Goal: Browse casually

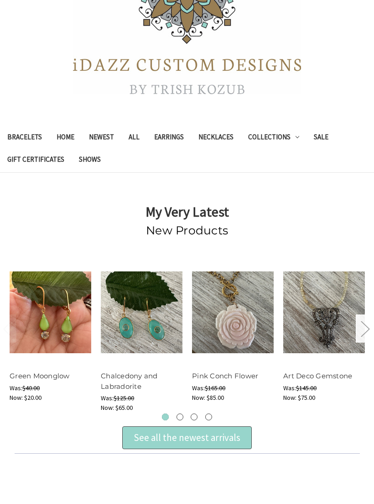
scroll to position [132, 0]
click at [44, 306] on button "Quick view" at bounding box center [50, 304] width 52 height 14
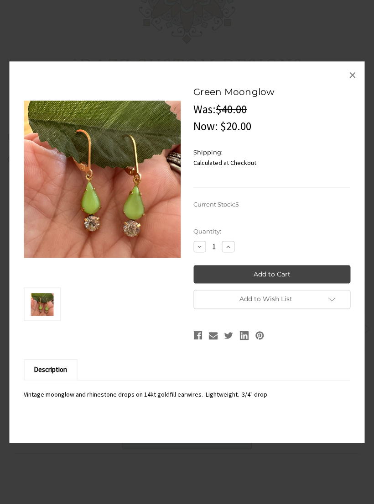
click at [352, 84] on span "×" at bounding box center [352, 75] width 7 height 18
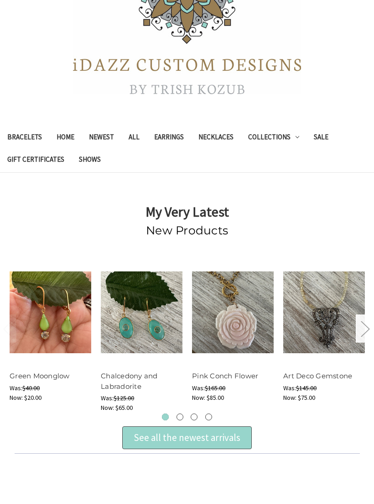
click at [357, 332] on button "Next" at bounding box center [365, 329] width 18 height 28
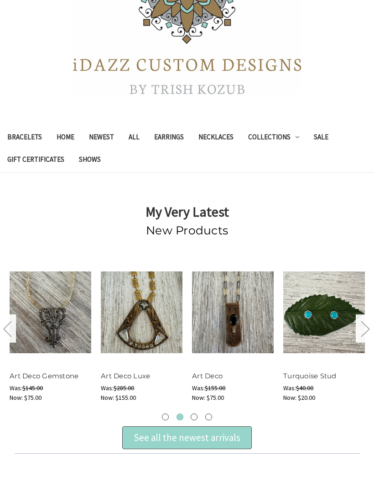
click at [173, 140] on link "Earrings" at bounding box center [169, 138] width 44 height 22
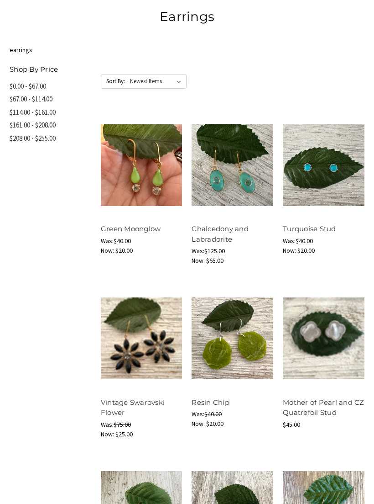
scroll to position [401, 0]
click at [121, 320] on button "Quick view" at bounding box center [141, 322] width 52 height 14
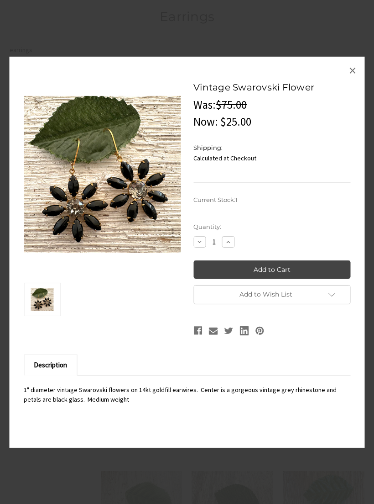
click at [40, 315] on img at bounding box center [42, 299] width 23 height 31
click at [26, 34] on div at bounding box center [187, 252] width 374 height 504
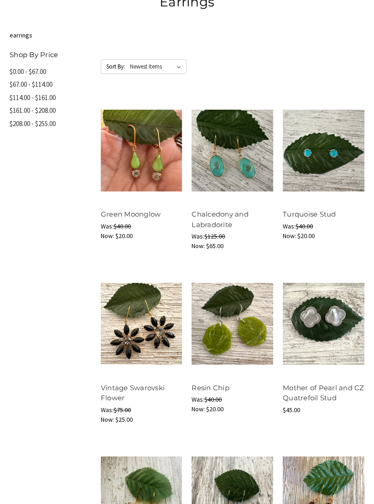
scroll to position [416, 0]
